Goal: Task Accomplishment & Management: Manage account settings

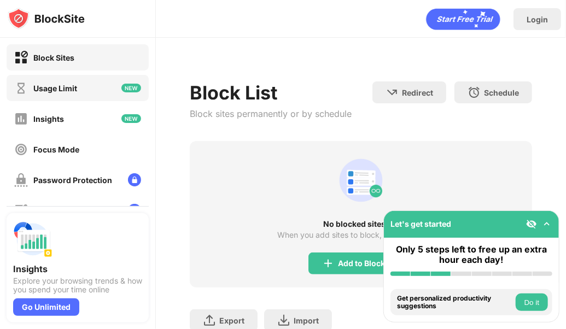
click at [94, 92] on div "Usage Limit" at bounding box center [78, 88] width 142 height 26
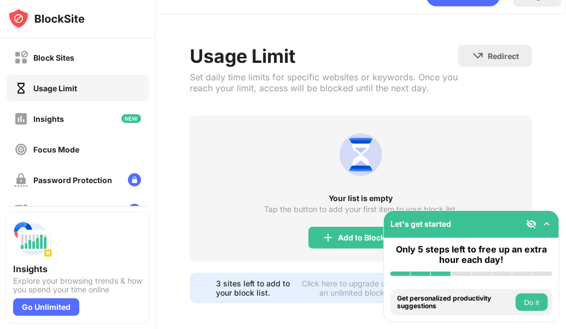
scroll to position [37, 0]
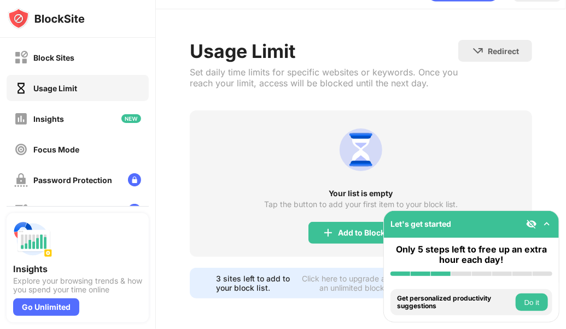
click at [533, 309] on button "Do it" at bounding box center [531, 302] width 32 height 17
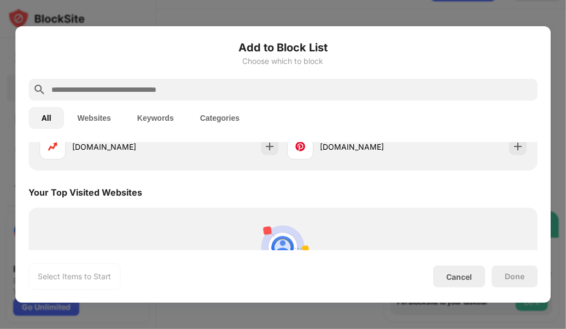
scroll to position [380, 0]
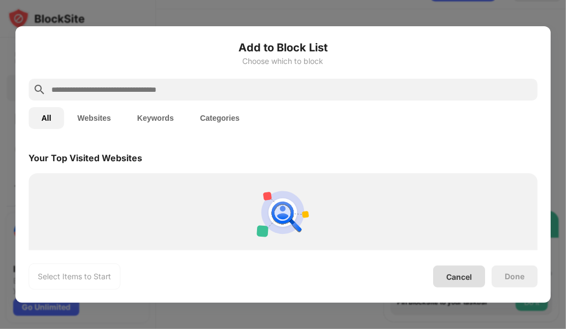
click at [470, 278] on div "Cancel" at bounding box center [459, 276] width 26 height 9
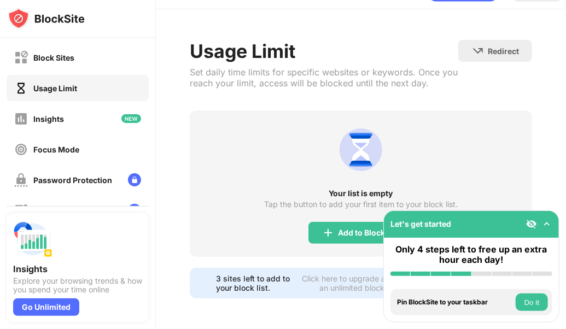
click at [527, 299] on button "Do it" at bounding box center [531, 302] width 32 height 17
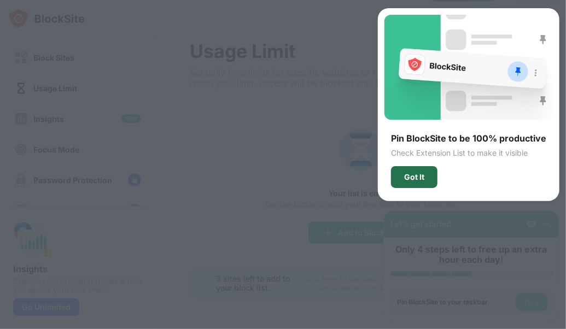
click at [430, 177] on div "Got It" at bounding box center [414, 177] width 46 height 22
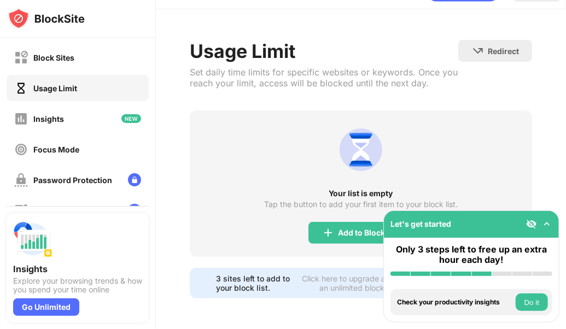
click at [531, 296] on button "Do it" at bounding box center [531, 302] width 32 height 17
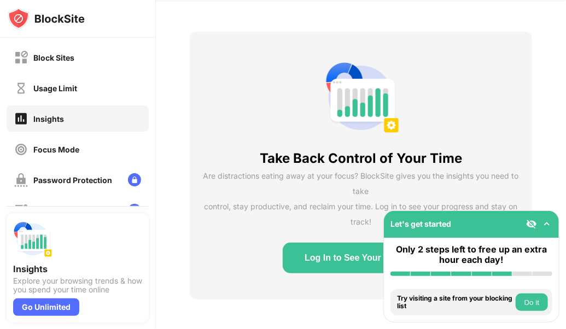
click at [531, 296] on button "Do it" at bounding box center [531, 302] width 32 height 17
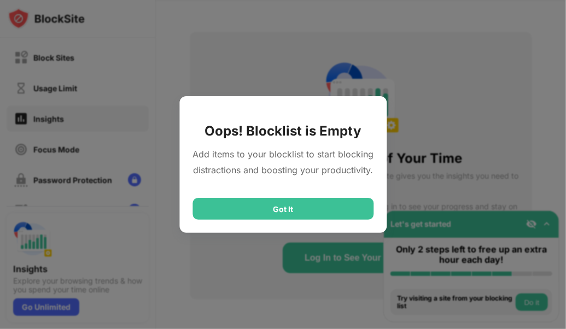
click at [341, 212] on div "Got It" at bounding box center [282, 209] width 181 height 22
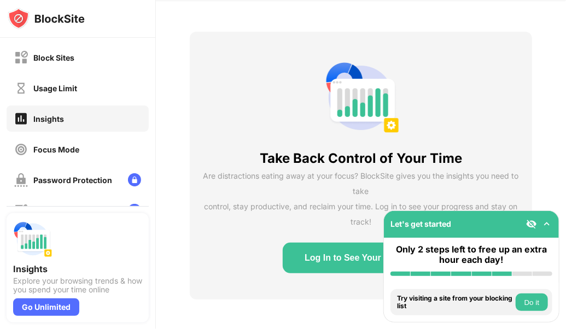
click at [527, 300] on button "Do it" at bounding box center [531, 302] width 32 height 17
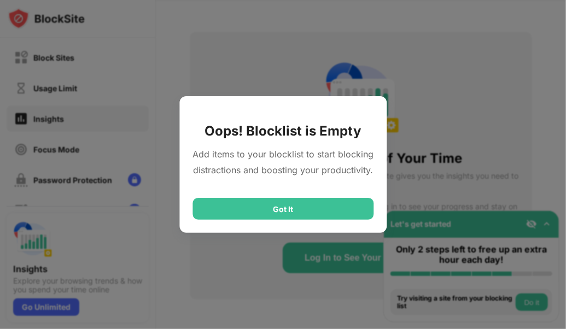
click at [261, 221] on div "Oops! Blocklist is Empty Add items to your blocklist to start blocking distract…" at bounding box center [282, 164] width 207 height 137
click at [269, 204] on div "Got It" at bounding box center [282, 209] width 181 height 22
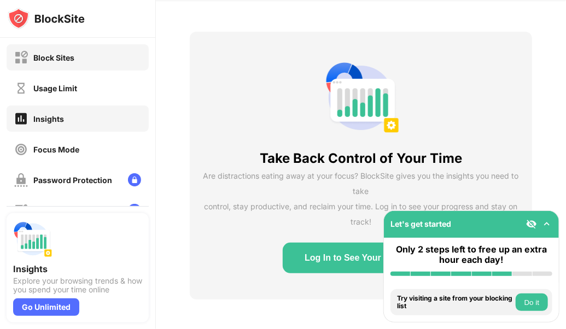
click at [95, 63] on div "Block Sites" at bounding box center [78, 57] width 142 height 26
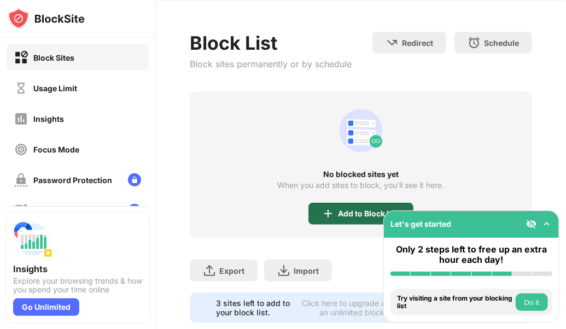
click at [353, 209] on div "Add to Block List" at bounding box center [369, 213] width 62 height 9
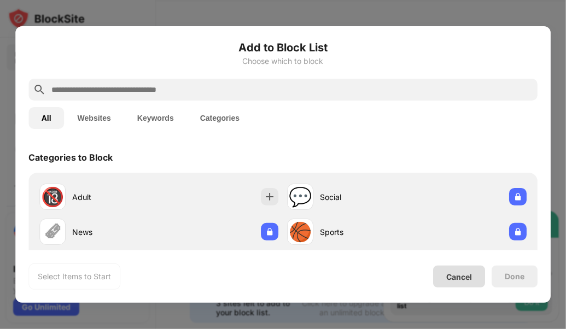
click at [456, 272] on div "Cancel" at bounding box center [459, 276] width 26 height 9
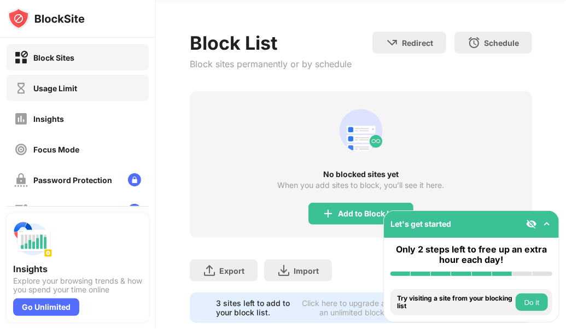
click at [88, 89] on div "Usage Limit" at bounding box center [78, 88] width 142 height 26
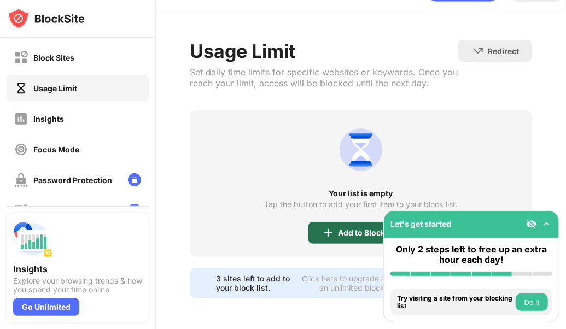
click at [341, 228] on div "Add to Block List" at bounding box center [369, 232] width 62 height 9
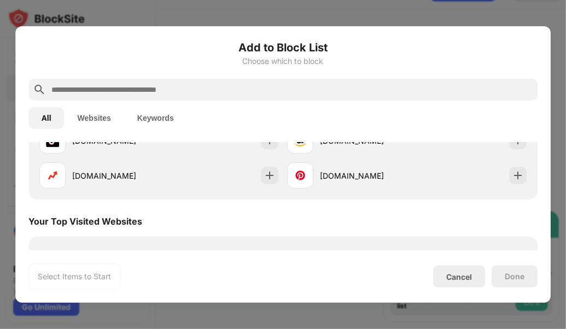
scroll to position [81, 0]
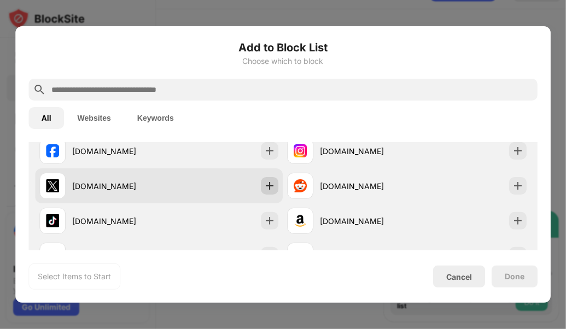
click at [265, 189] on img at bounding box center [270, 185] width 11 height 11
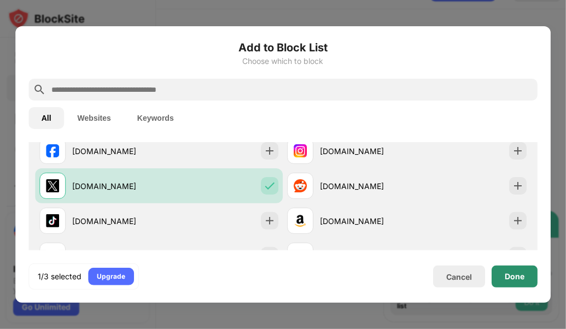
click at [514, 277] on div "Done" at bounding box center [514, 276] width 20 height 9
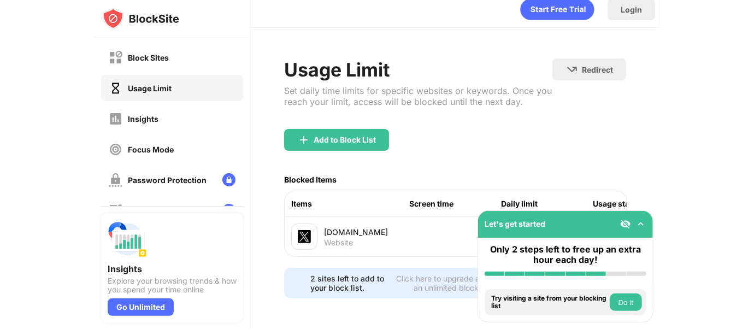
scroll to position [22, 0]
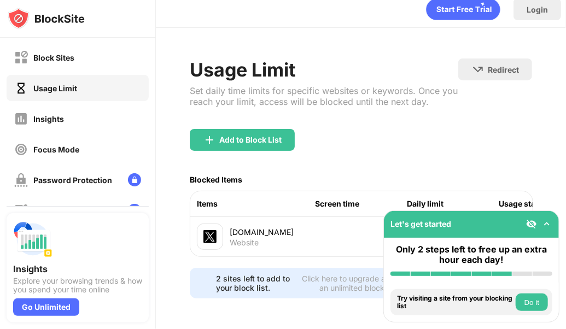
click at [545, 225] on img at bounding box center [546, 224] width 11 height 11
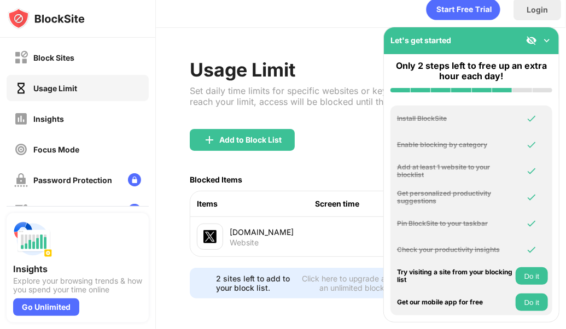
click at [547, 38] on img at bounding box center [546, 40] width 11 height 11
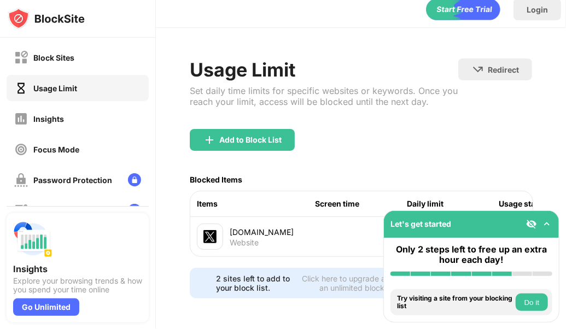
drag, startPoint x: 446, startPoint y: 222, endPoint x: 366, endPoint y: 167, distance: 97.5
click at [215, 271] on div "Block Sites Usage Limit Insights Focus Mode Password Protection Custom Block Pa…" at bounding box center [283, 164] width 566 height 329
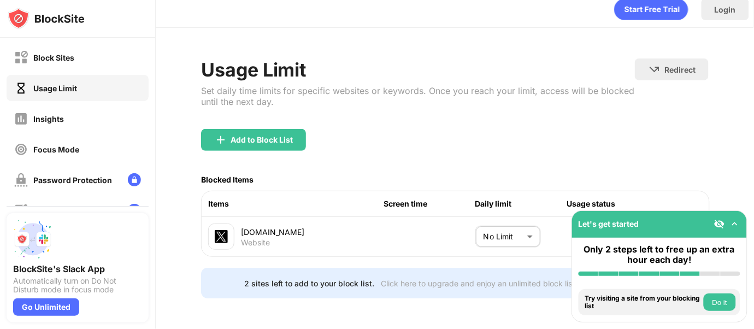
click at [565, 305] on button "Do it" at bounding box center [720, 302] width 32 height 17
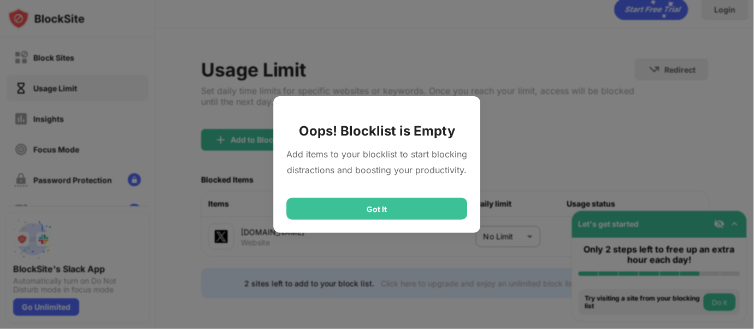
click at [431, 209] on div "Got It" at bounding box center [377, 209] width 181 height 22
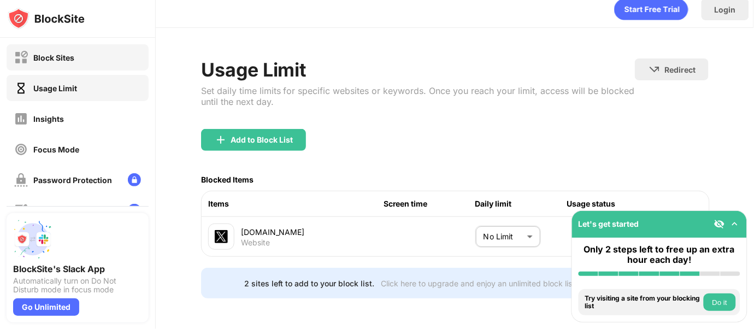
click at [112, 61] on div "Block Sites" at bounding box center [78, 57] width 142 height 26
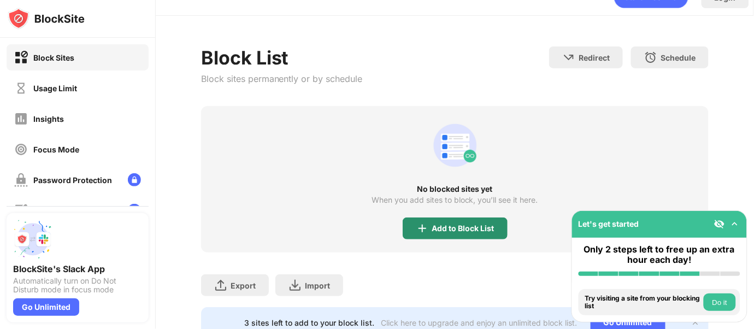
click at [444, 227] on div "Add to Block List" at bounding box center [463, 228] width 62 height 9
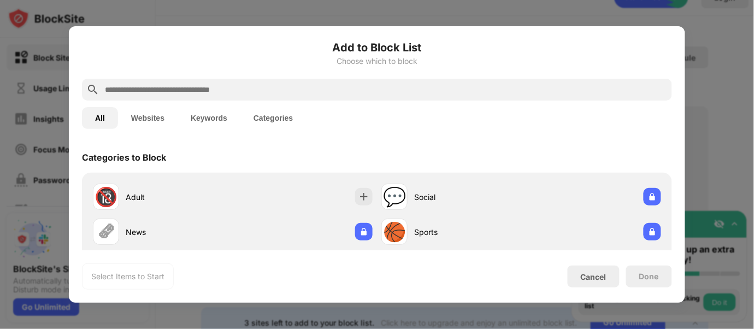
scroll to position [161, 0]
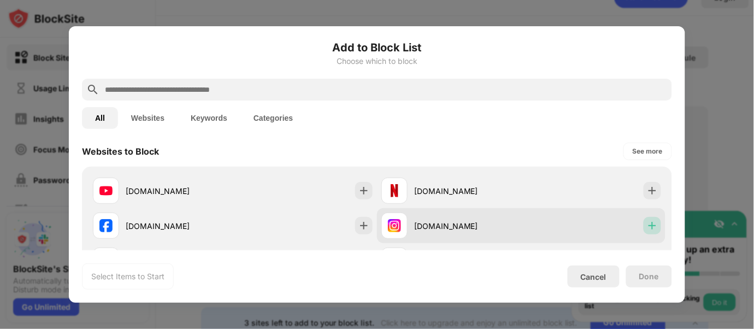
click at [565, 231] on div at bounding box center [652, 225] width 17 height 17
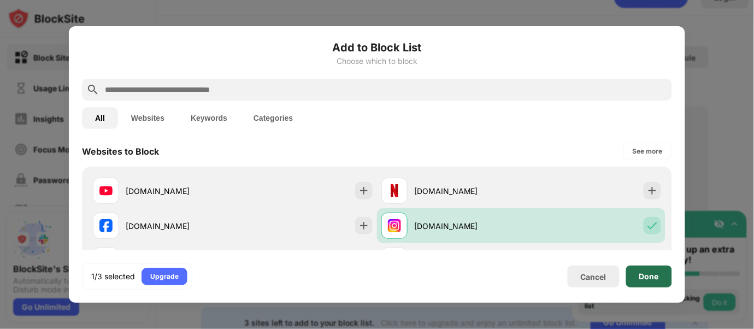
click at [565, 281] on div "Done" at bounding box center [649, 277] width 46 height 22
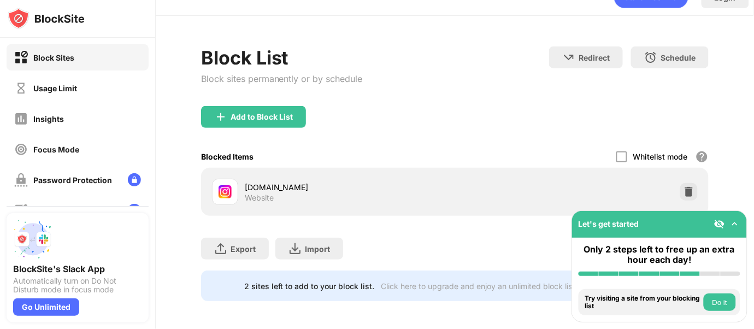
click at [565, 303] on button "Do it" at bounding box center [720, 302] width 32 height 17
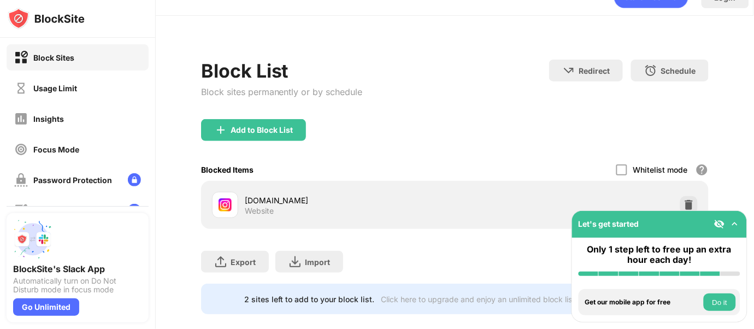
click at [565, 300] on button "Do it" at bounding box center [720, 302] width 32 height 17
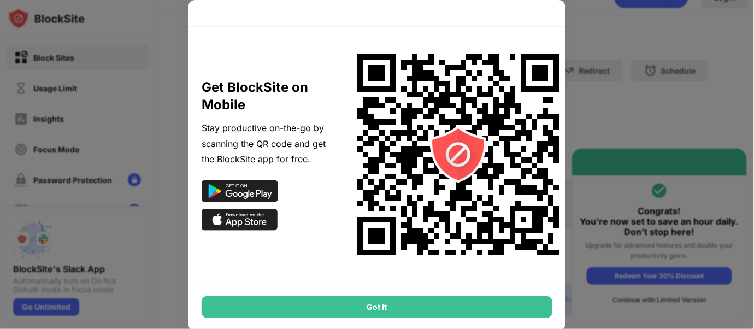
click at [401, 310] on div "Got It" at bounding box center [377, 307] width 351 height 22
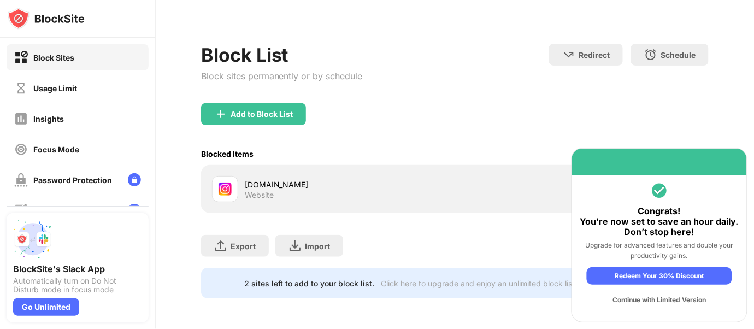
scroll to position [46, 0]
click at [565, 301] on div "Continue with Limited Version" at bounding box center [659, 299] width 145 height 17
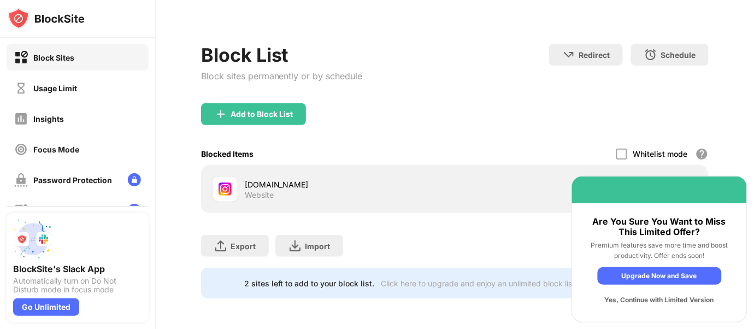
click at [565, 301] on div "Yes, Continue with Limited Version" at bounding box center [660, 299] width 124 height 17
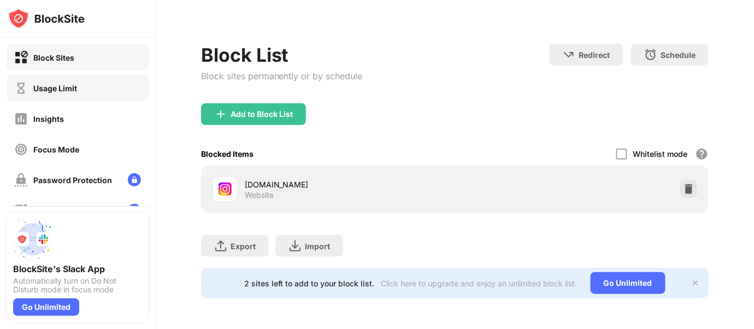
click at [106, 87] on div "Usage Limit" at bounding box center [78, 88] width 142 height 26
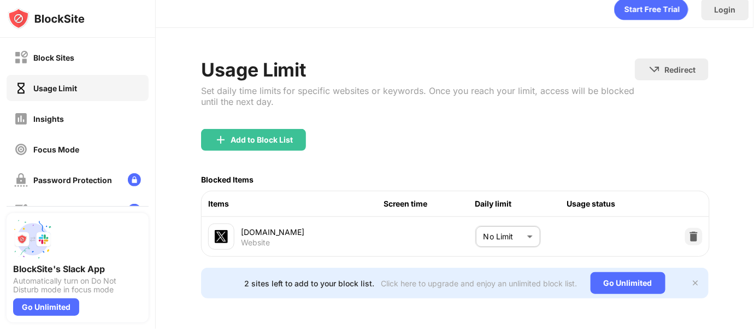
scroll to position [22, 0]
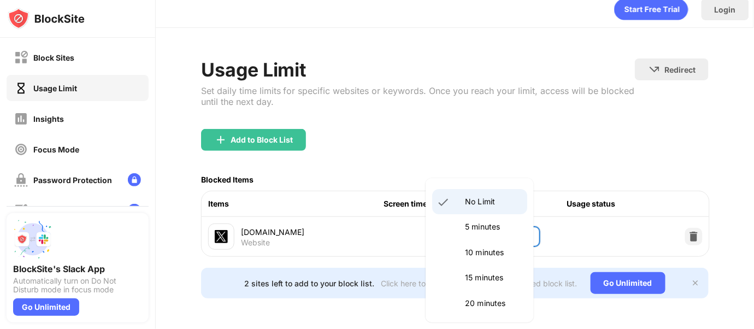
click at [528, 218] on body "Block Sites Usage Limit Insights Focus Mode Password Protection Custom Block Pa…" at bounding box center [377, 164] width 754 height 329
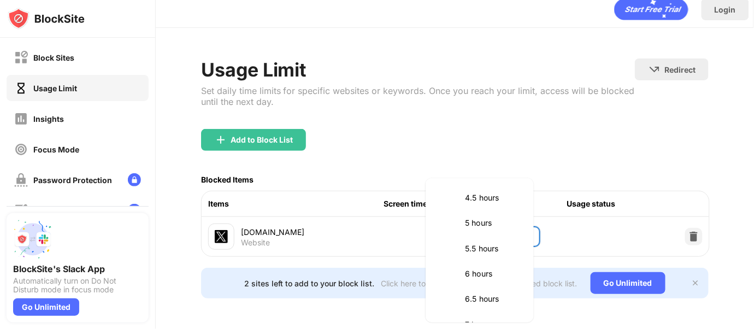
click at [551, 113] on div at bounding box center [377, 164] width 754 height 329
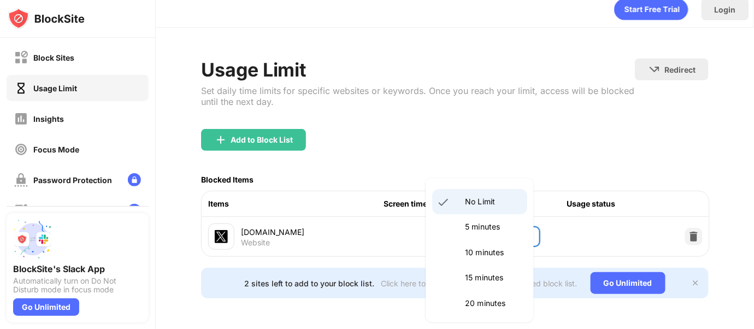
click at [517, 220] on body "Block Sites Usage Limit Insights Focus Mode Password Protection Custom Block Pa…" at bounding box center [377, 164] width 754 height 329
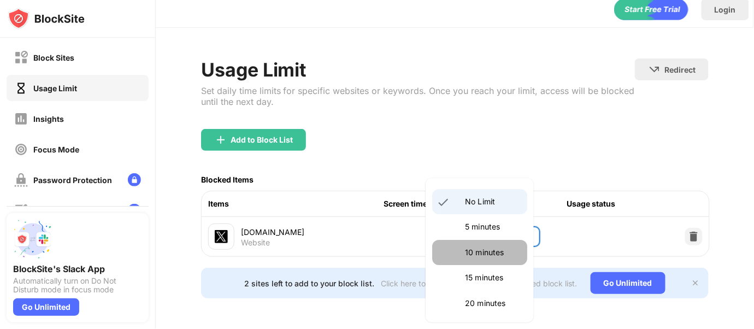
click at [493, 260] on li "10 minutes" at bounding box center [479, 252] width 95 height 25
type input "**"
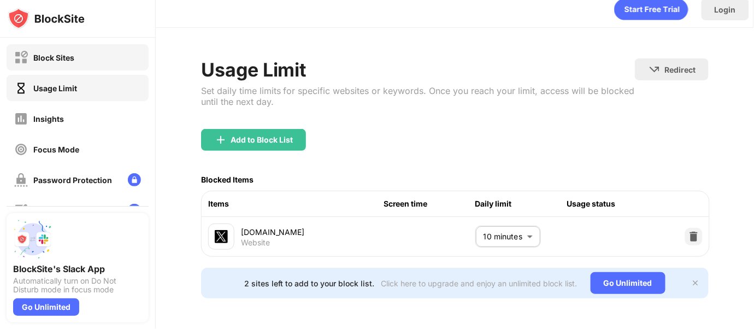
click at [113, 59] on div "Block Sites" at bounding box center [78, 57] width 142 height 26
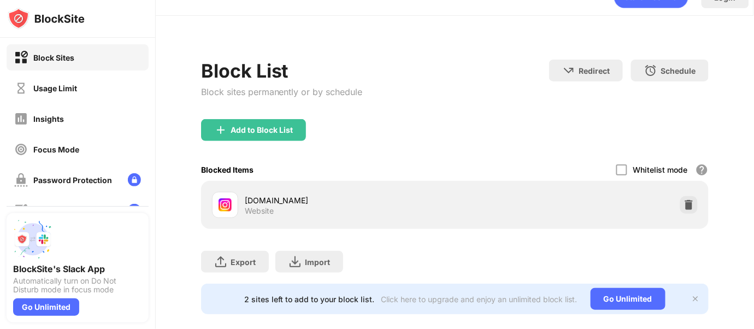
click at [308, 127] on div "Add to Block List" at bounding box center [455, 138] width 508 height 39
click at [298, 128] on div "Add to Block List" at bounding box center [253, 130] width 105 height 22
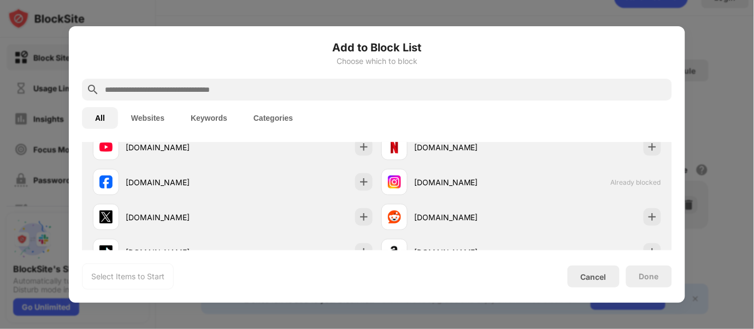
scroll to position [243, 0]
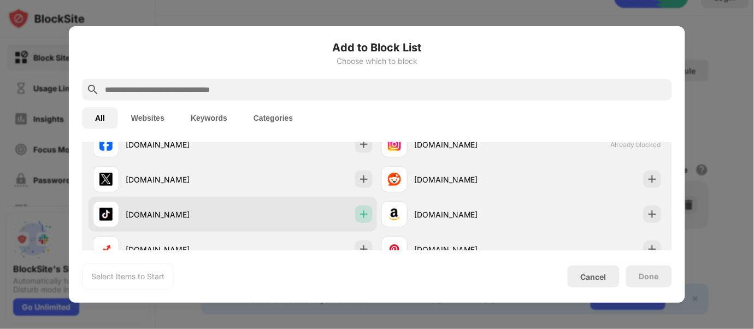
click at [359, 213] on img at bounding box center [364, 214] width 11 height 11
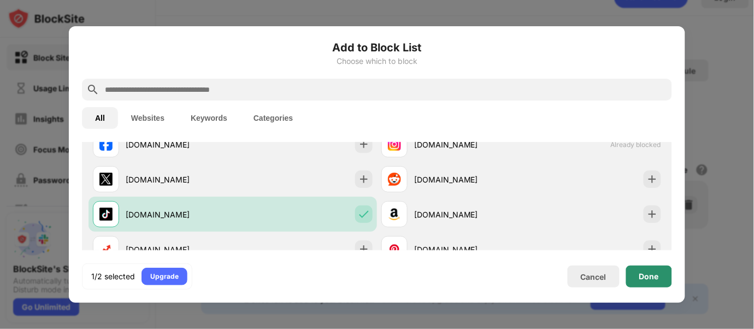
click at [565, 270] on div "Done" at bounding box center [649, 277] width 46 height 22
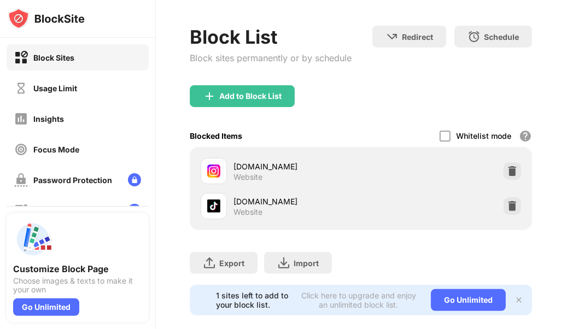
scroll to position [81, 0]
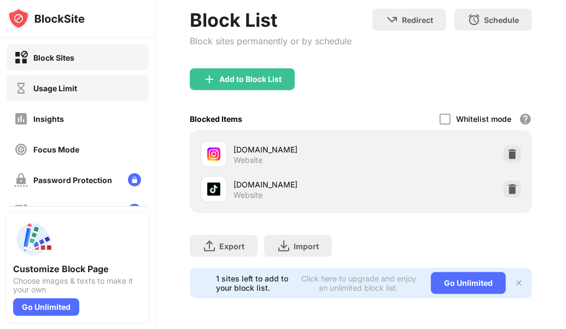
click at [91, 99] on div "Usage Limit" at bounding box center [78, 88] width 142 height 26
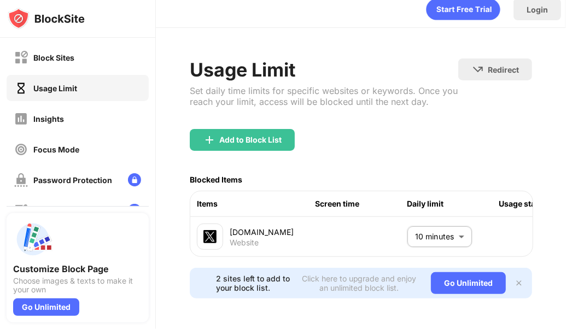
scroll to position [22, 0]
click at [94, 55] on div "Block Sites" at bounding box center [78, 57] width 142 height 26
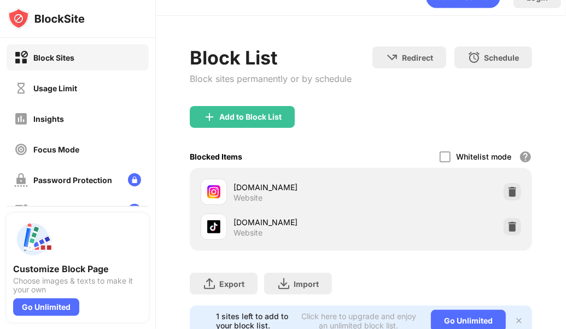
scroll to position [68, 0]
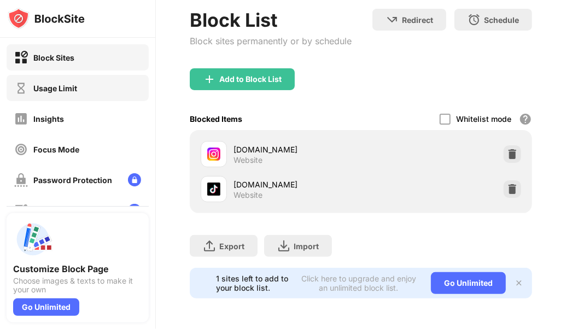
click at [80, 96] on div "Usage Limit" at bounding box center [78, 88] width 142 height 26
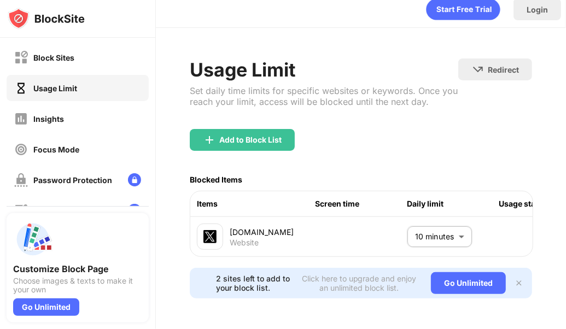
scroll to position [22, 0]
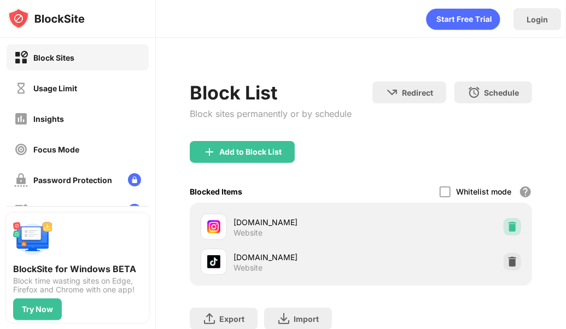
click at [509, 227] on div at bounding box center [511, 226] width 17 height 17
